Goal: Task Accomplishment & Management: Complete application form

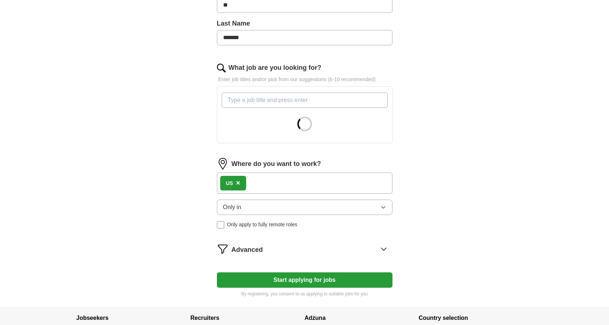
scroll to position [239, 0]
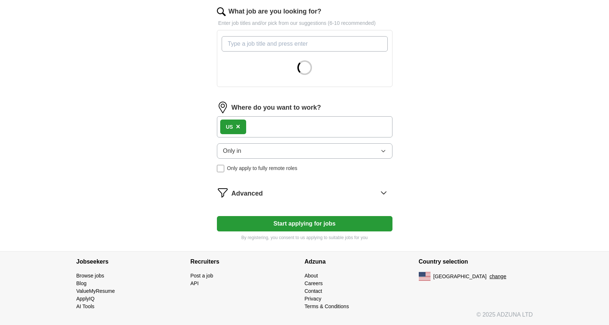
click at [248, 149] on button "Only in" at bounding box center [304, 150] width 175 height 15
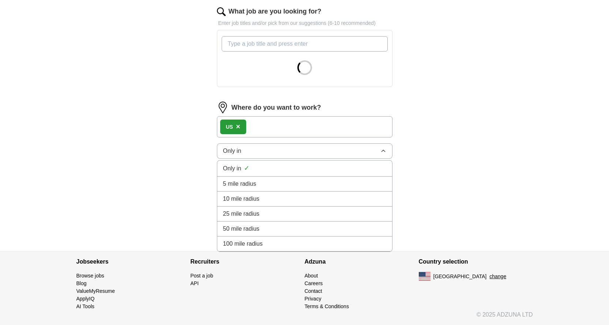
click at [248, 149] on button "Only in" at bounding box center [304, 150] width 175 height 15
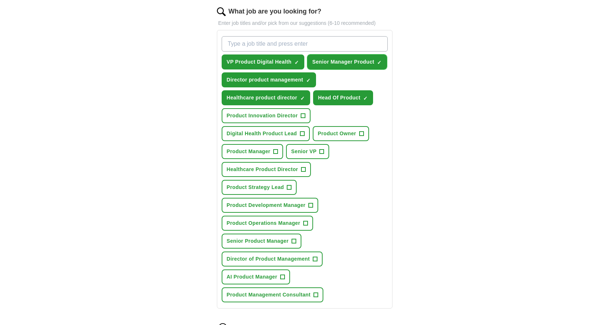
click at [0, 0] on span "×" at bounding box center [0, 0] width 0 height 0
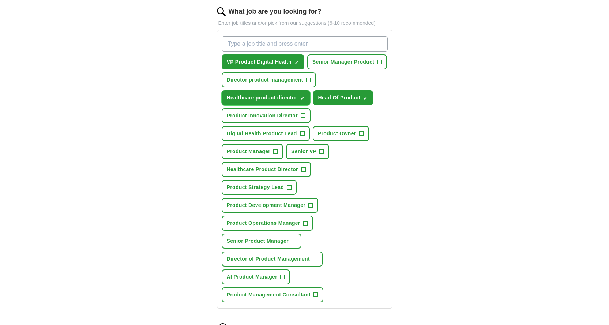
click at [0, 0] on span "×" at bounding box center [0, 0] width 0 height 0
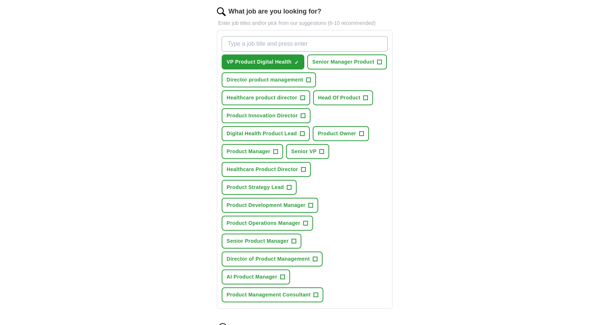
click at [248, 47] on input "What job are you looking for?" at bounding box center [305, 43] width 166 height 15
type input "head of product healthcare"
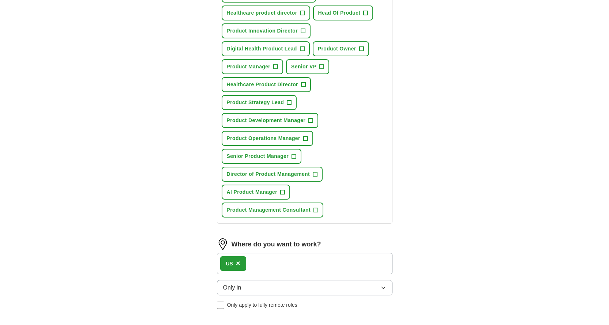
scroll to position [422, 0]
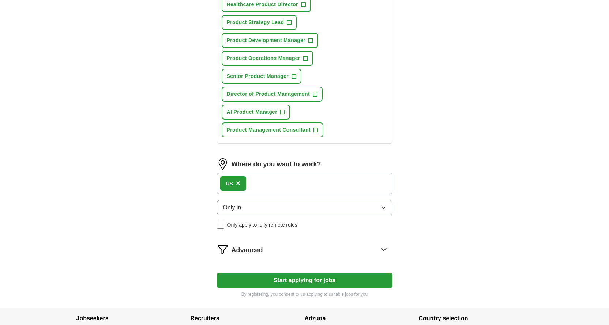
click at [239, 207] on div "Where do you want to work? US × Only in Only apply to fully remote roles" at bounding box center [304, 196] width 175 height 76
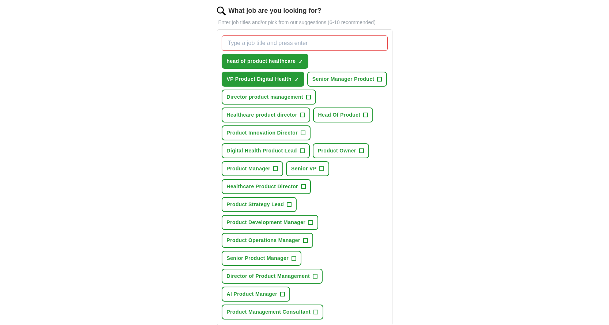
scroll to position [239, 0]
click at [267, 48] on input "What job are you looking for?" at bounding box center [305, 43] width 166 height 15
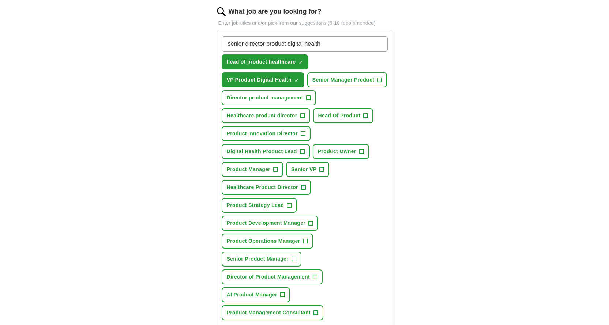
type input "senior director product digital health"
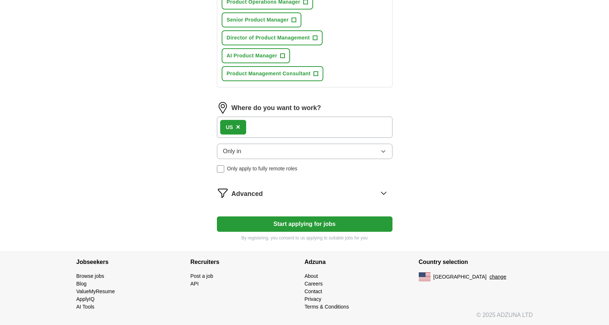
scroll to position [496, 0]
click at [261, 197] on span "Advanced" at bounding box center [246, 194] width 31 height 10
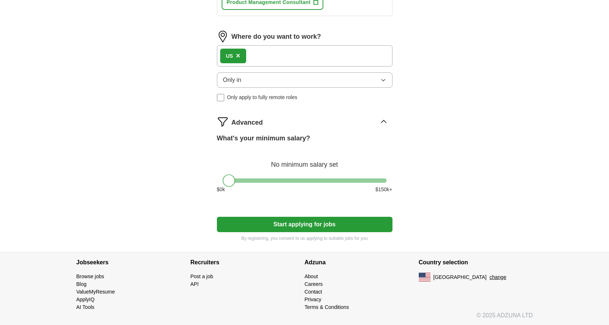
scroll to position [568, 0]
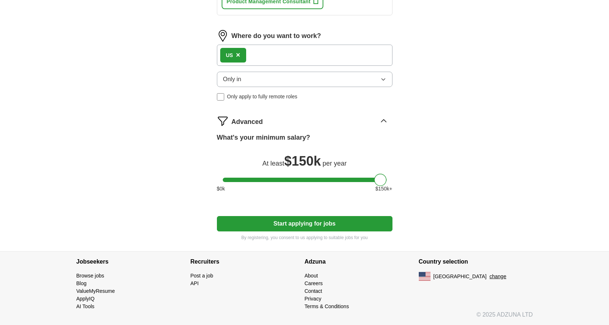
drag, startPoint x: 225, startPoint y: 181, endPoint x: 384, endPoint y: 181, distance: 158.6
click at [384, 181] on div at bounding box center [380, 180] width 12 height 12
click at [306, 224] on button "Start applying for jobs" at bounding box center [304, 223] width 175 height 15
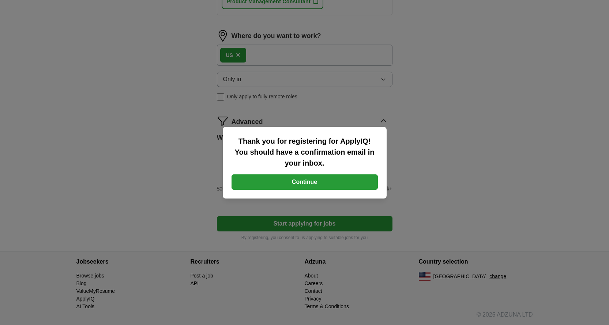
click at [311, 182] on button "Continue" at bounding box center [304, 181] width 146 height 15
